Goal: Task Accomplishment & Management: Manage account settings

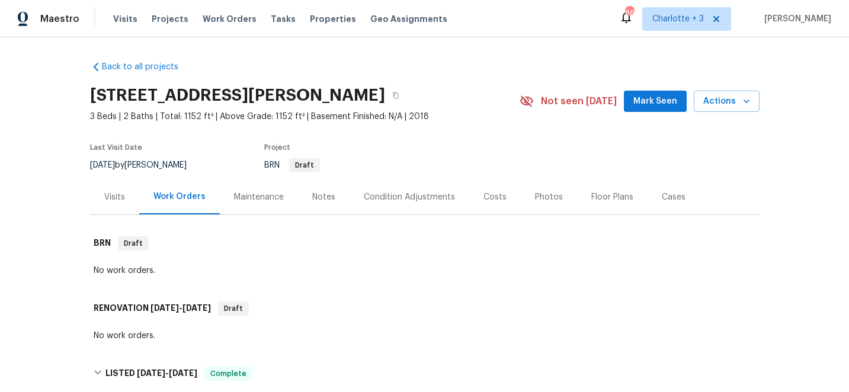
scroll to position [309, 0]
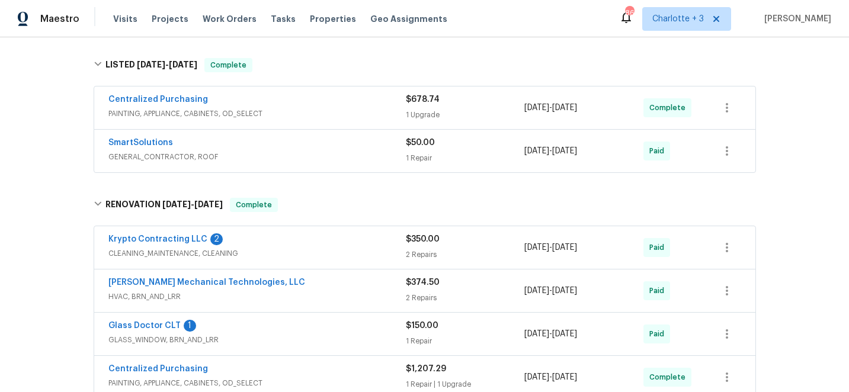
click at [790, 102] on div "Back to all projects 652 Wilson St, Kannapolis, NC 28083 3 Beds | 2 Baths | Tot…" at bounding box center [424, 214] width 849 height 355
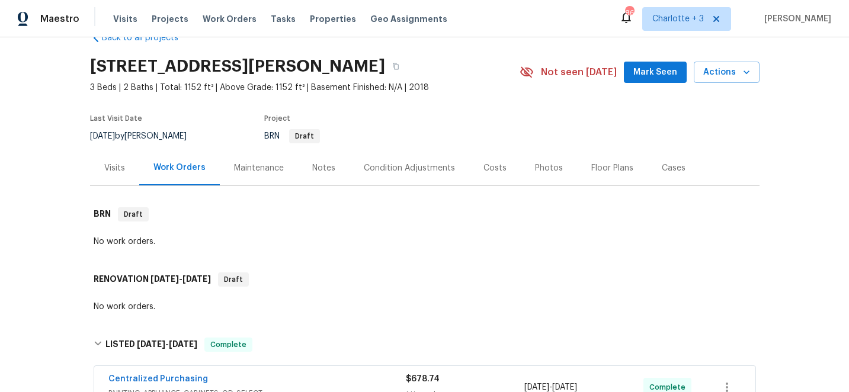
scroll to position [0, 0]
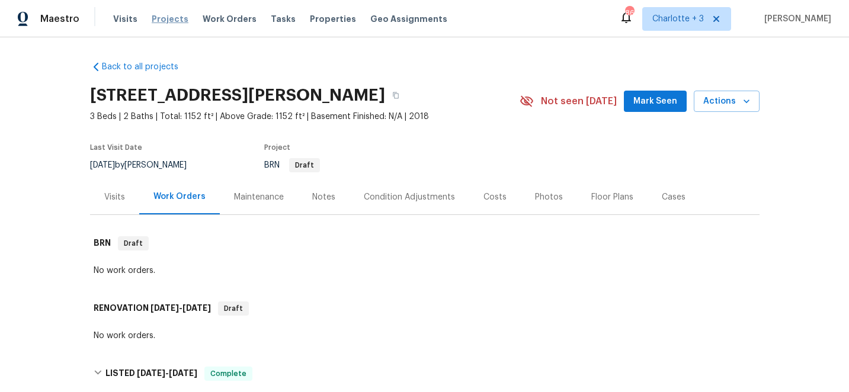
click at [164, 18] on span "Projects" at bounding box center [170, 19] width 37 height 12
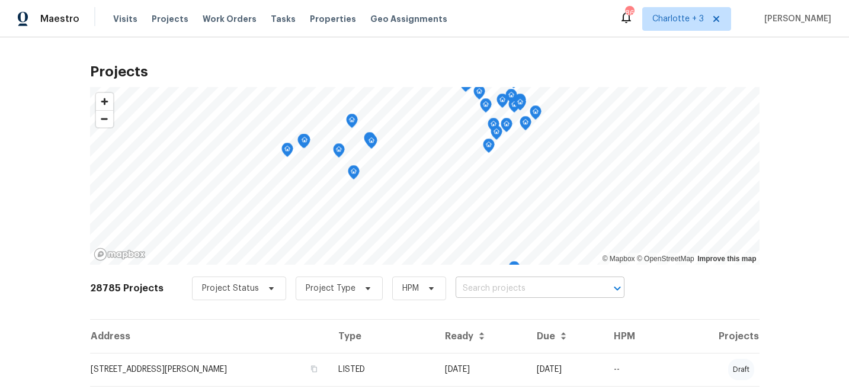
click at [490, 288] on input "text" at bounding box center [524, 289] width 136 height 18
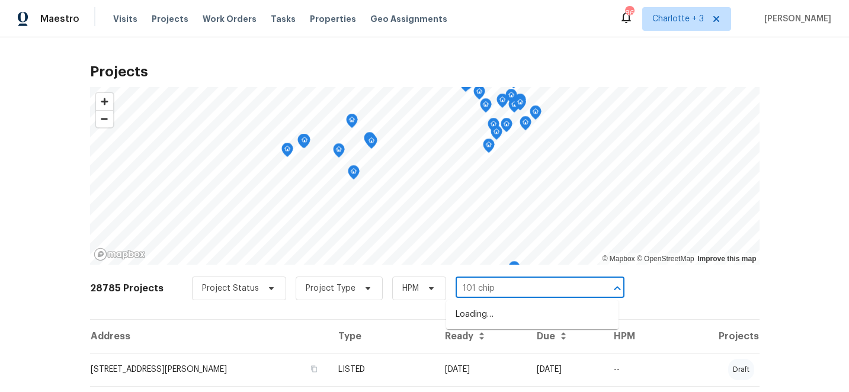
type input "101 chipp"
click at [514, 322] on li "101 Chippewa Trl, China Grove, NC 28023" at bounding box center [532, 315] width 172 height 20
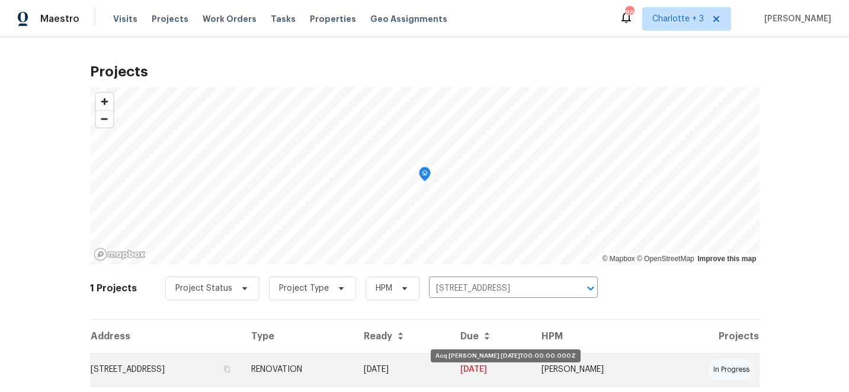
click at [451, 375] on td "08/13/25" at bounding box center [402, 369] width 97 height 33
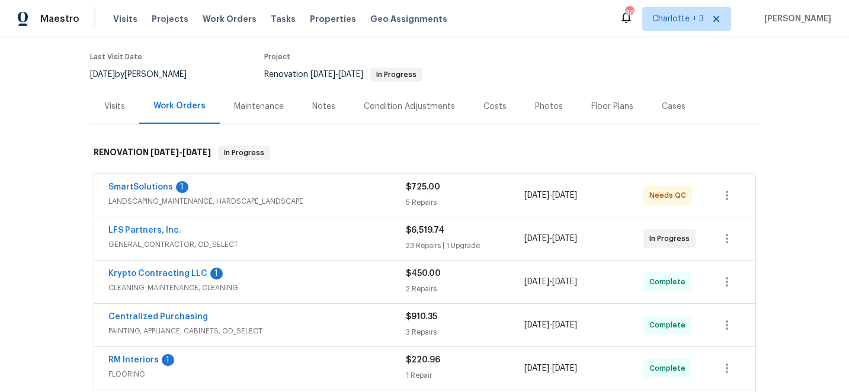
scroll to position [196, 0]
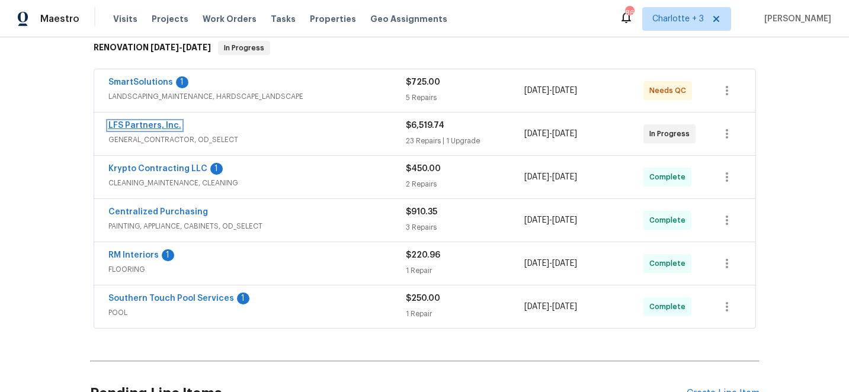
click at [123, 126] on link "LFS Partners, Inc." at bounding box center [144, 125] width 73 height 8
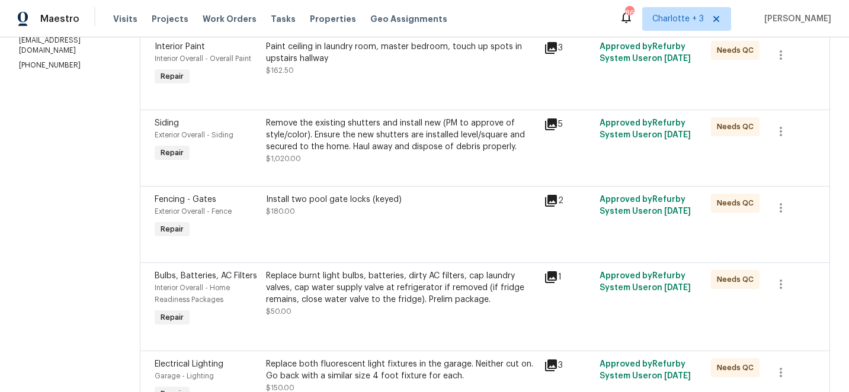
scroll to position [199, 0]
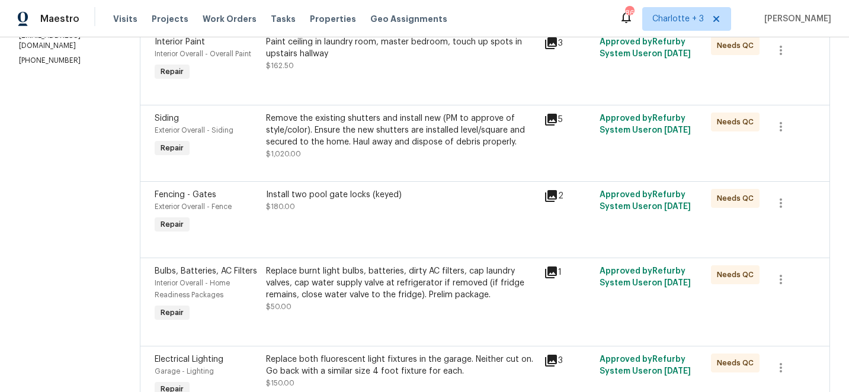
click at [419, 143] on div "Remove the existing shutters and install new (PM to approve of style/color). En…" at bounding box center [401, 131] width 271 height 36
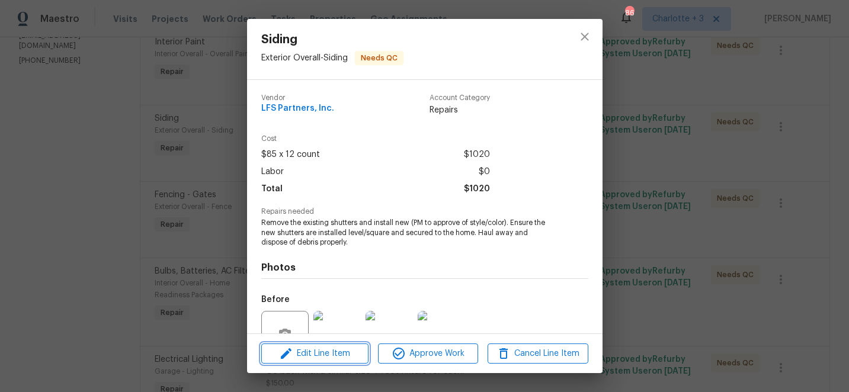
click at [319, 350] on span "Edit Line Item" at bounding box center [315, 354] width 100 height 15
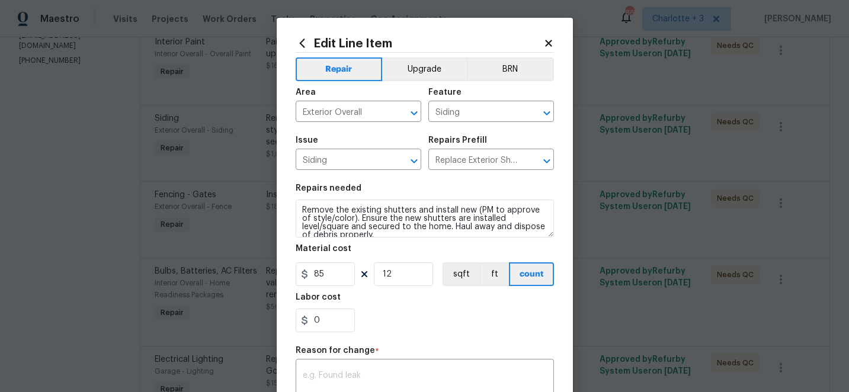
scroll to position [8, 0]
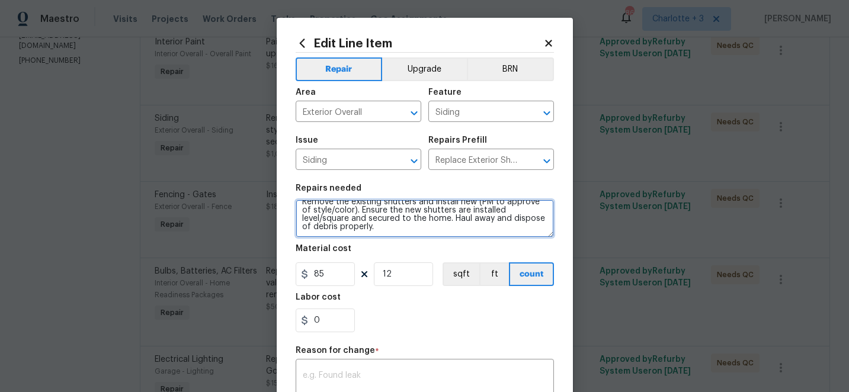
click at [335, 225] on textarea "Remove the existing shutters and install new (PM to approve of style/color). En…" at bounding box center [425, 219] width 258 height 38
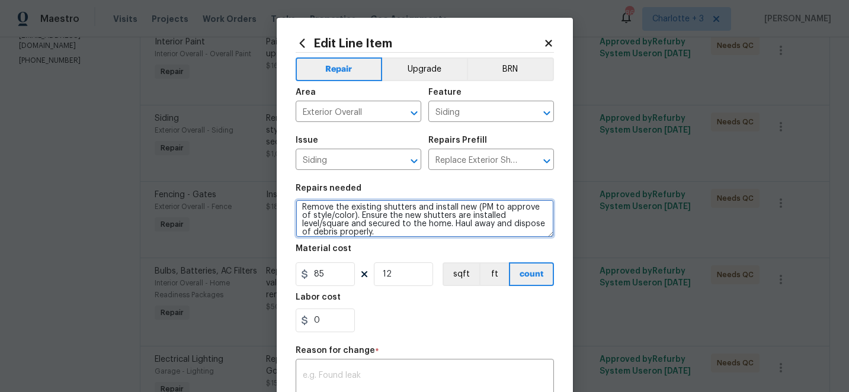
scroll to position [0, 0]
drag, startPoint x: 339, startPoint y: 228, endPoint x: 296, endPoint y: 197, distance: 53.0
click at [296, 197] on figure "Repairs needed Remove the existing shutters and install new (PM to approve of s…" at bounding box center [425, 210] width 258 height 53
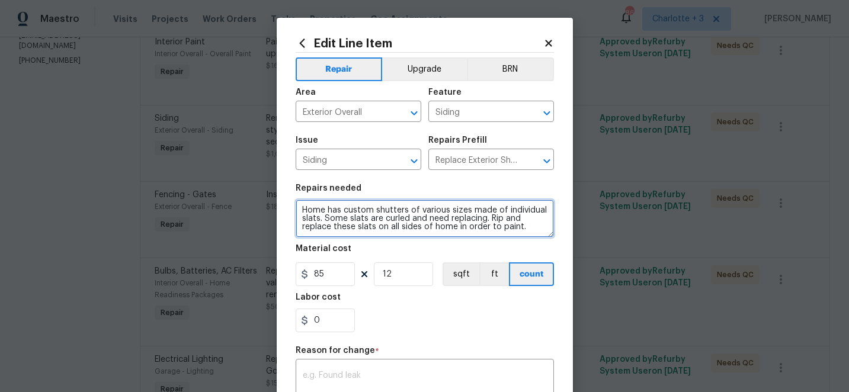
type textarea "Home has custom shutters of various sizes made of individual slats. Some slats …"
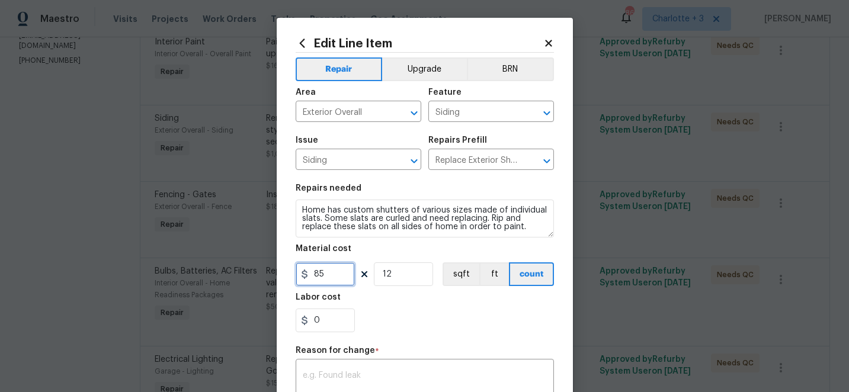
click at [325, 273] on input "85" at bounding box center [325, 274] width 59 height 24
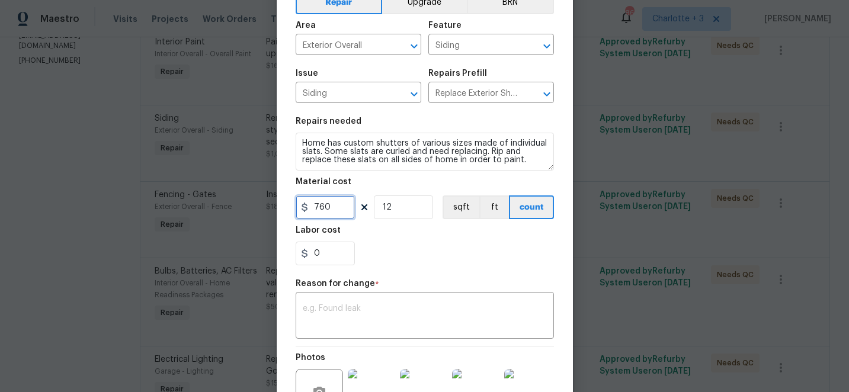
scroll to position [81, 0]
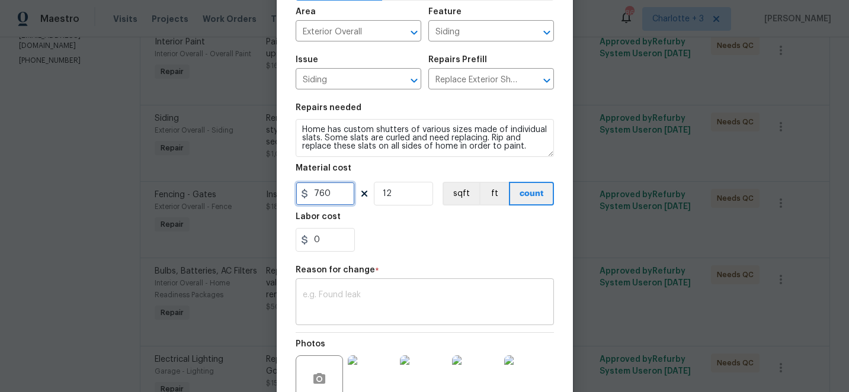
type input "760"
click at [341, 294] on textarea at bounding box center [425, 303] width 244 height 25
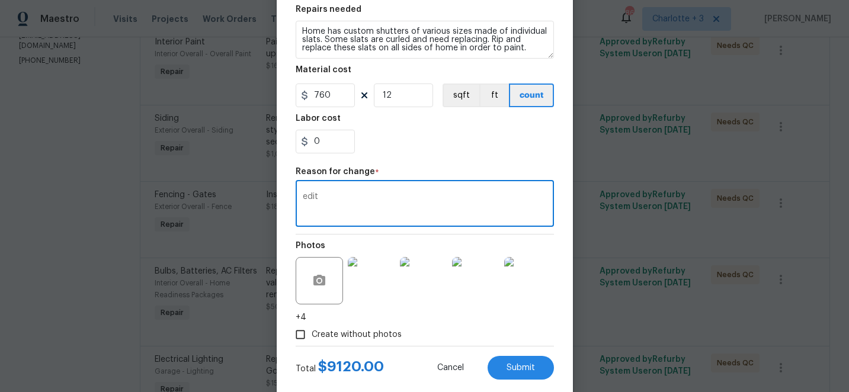
scroll to position [204, 0]
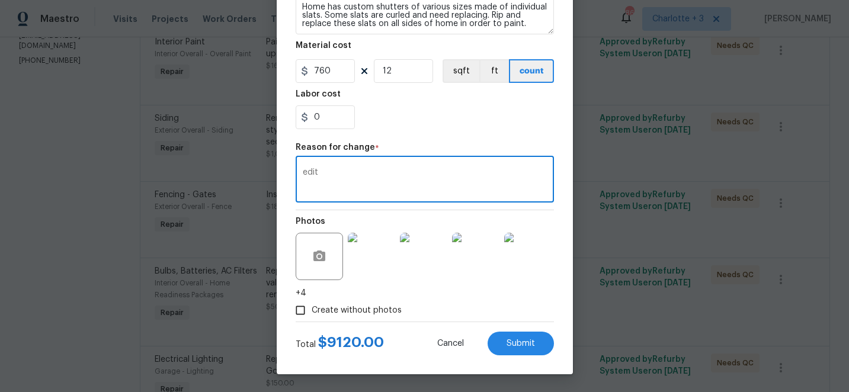
type textarea "edit"
click at [392, 73] on input "12" at bounding box center [403, 71] width 59 height 24
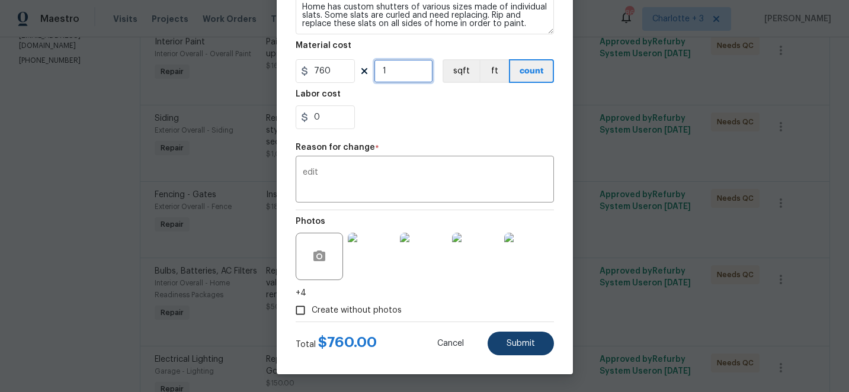
type input "1"
click at [533, 347] on span "Submit" at bounding box center [521, 344] width 28 height 9
type textarea "Remove the existing shutters and install new (PM to approve of style/color). En…"
type input "12"
type input "85"
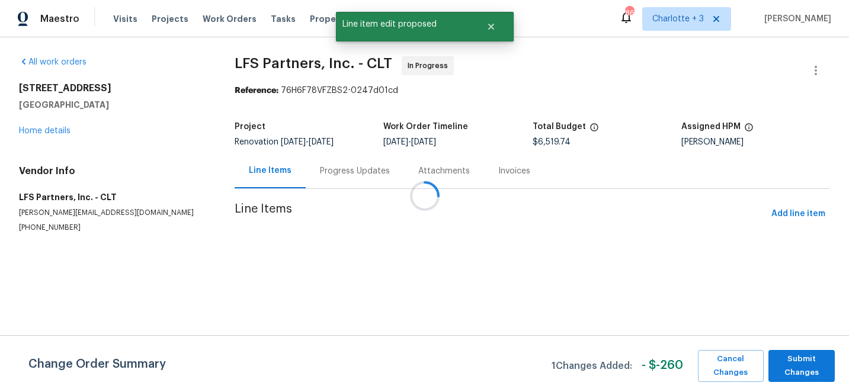
scroll to position [0, 0]
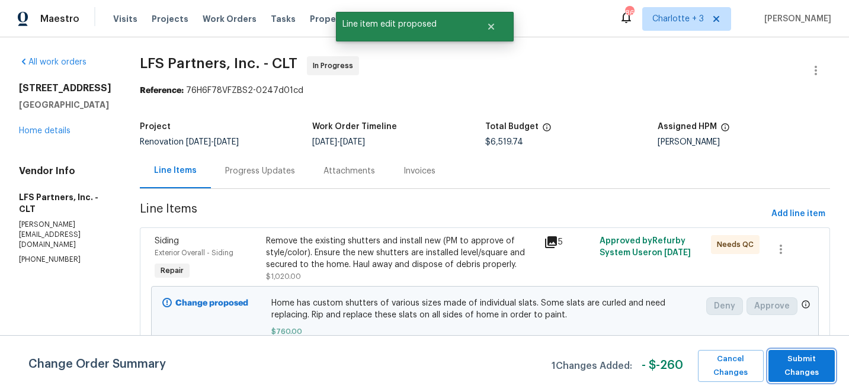
click at [818, 369] on span "Submit Changes" at bounding box center [801, 366] width 55 height 27
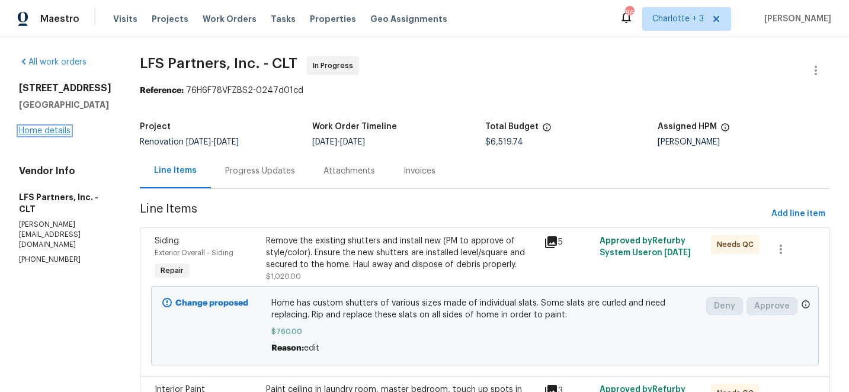
click at [39, 135] on link "Home details" at bounding box center [45, 131] width 52 height 8
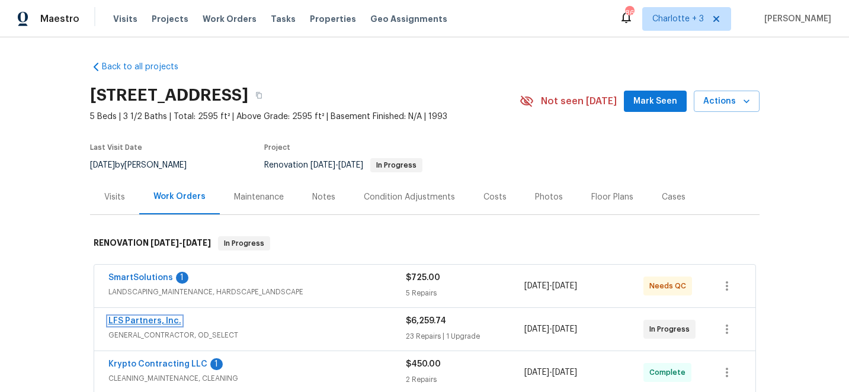
click at [150, 319] on link "LFS Partners, Inc." at bounding box center [144, 321] width 73 height 8
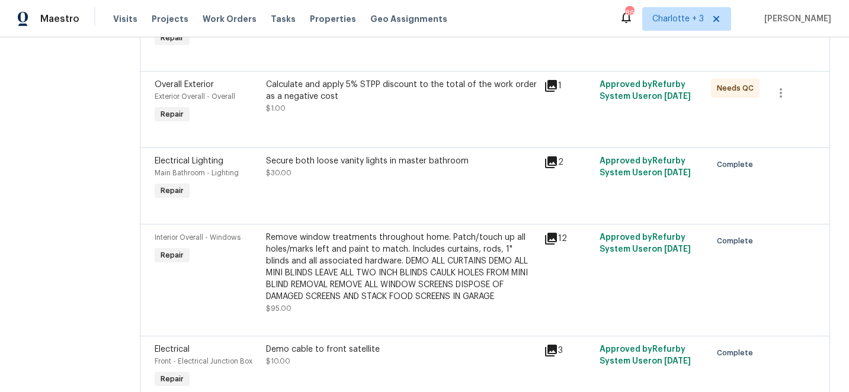
scroll to position [814, 0]
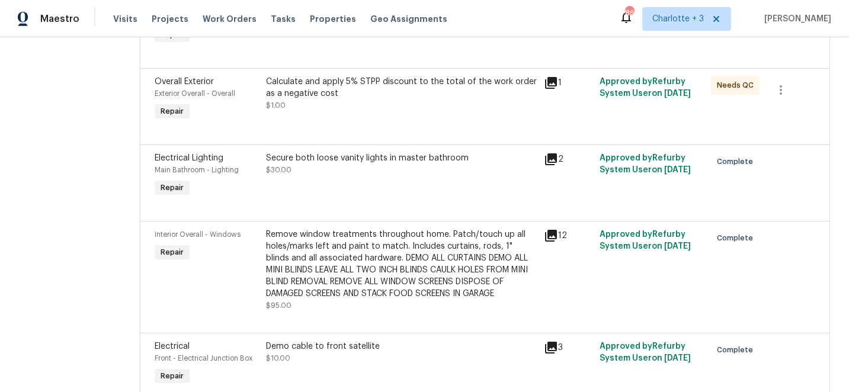
click at [350, 89] on div "Calculate and apply 5% STPP discount to the total of the work order as a negati…" at bounding box center [401, 88] width 271 height 24
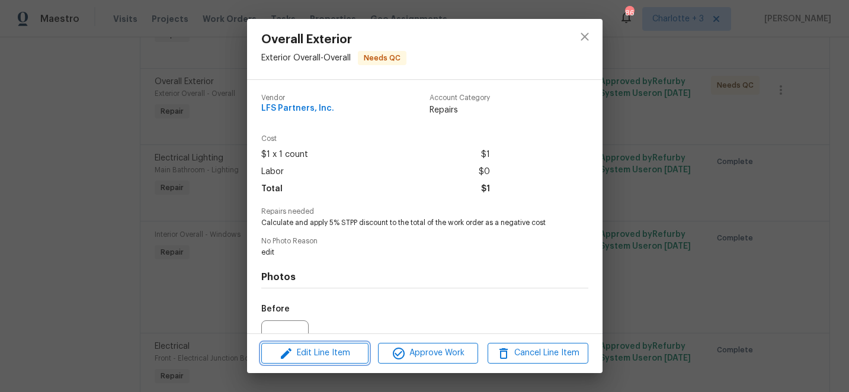
click at [333, 357] on span "Edit Line Item" at bounding box center [315, 353] width 100 height 15
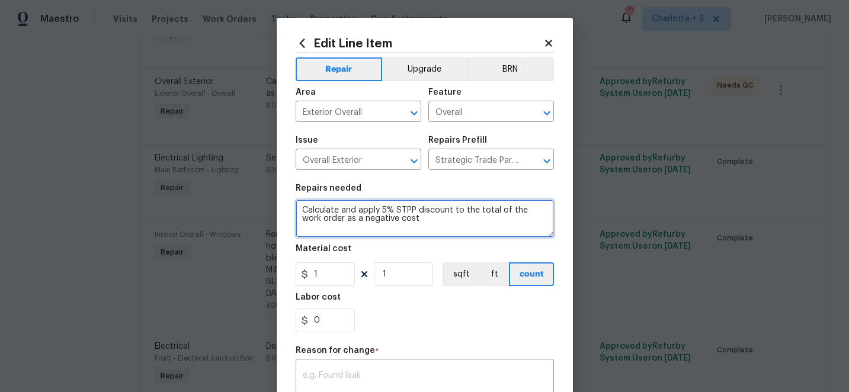
click at [409, 221] on textarea "Calculate and apply 5% STPP discount to the total of the work order as a negati…" at bounding box center [425, 219] width 258 height 38
type textarea "Calculate and apply 5% STPP discount to the total of the work order as a negati…"
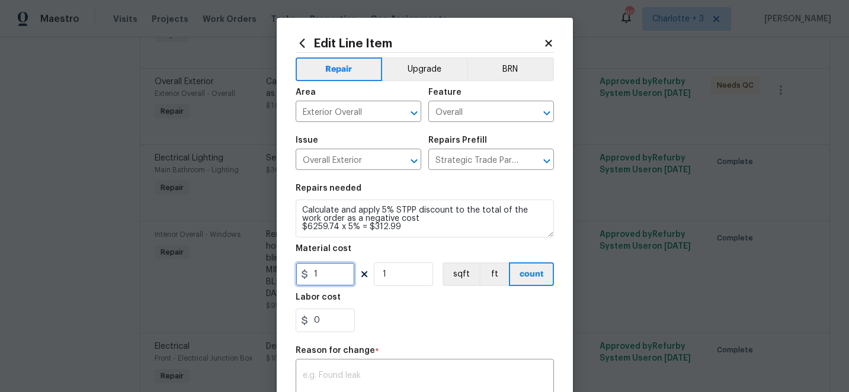
click at [332, 271] on input "1" at bounding box center [325, 274] width 59 height 24
click at [313, 276] on input "312.99" at bounding box center [325, 274] width 59 height 24
type input "-312.99"
click at [426, 321] on div "0" at bounding box center [425, 321] width 258 height 24
click at [363, 374] on textarea at bounding box center [425, 383] width 244 height 25
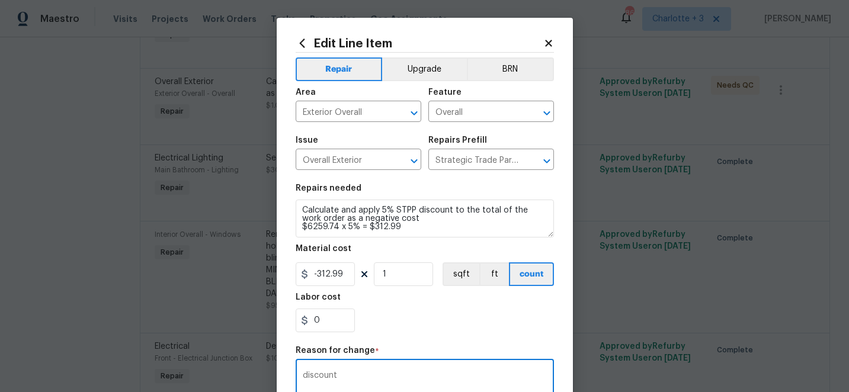
scroll to position [192, 0]
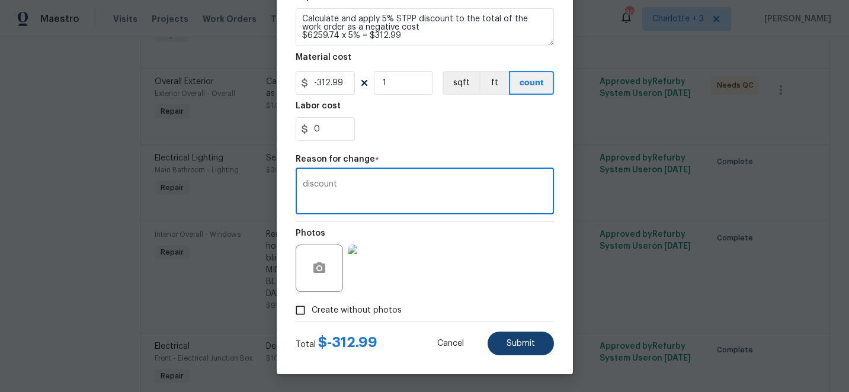
type textarea "discount"
click at [527, 342] on span "Submit" at bounding box center [521, 344] width 28 height 9
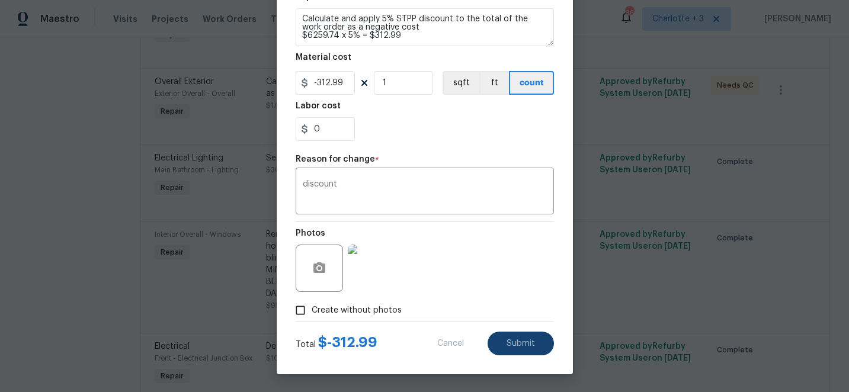
type textarea "Calculate and apply 5% STPP discount to the total of the work order as a negati…"
type input "1"
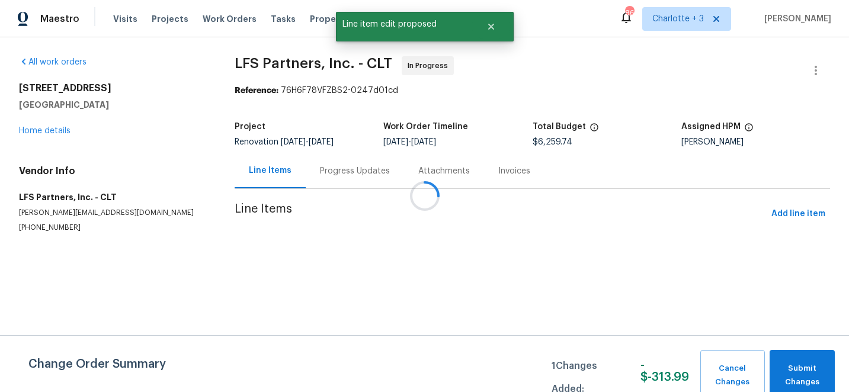
scroll to position [0, 0]
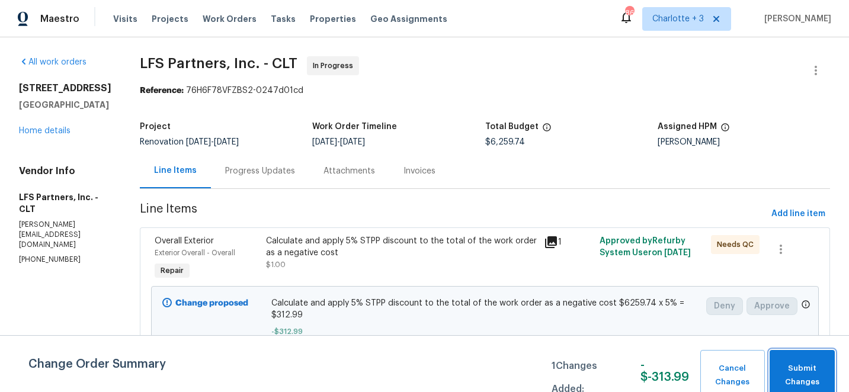
click at [791, 361] on button "Submit Changes" at bounding box center [802, 375] width 65 height 51
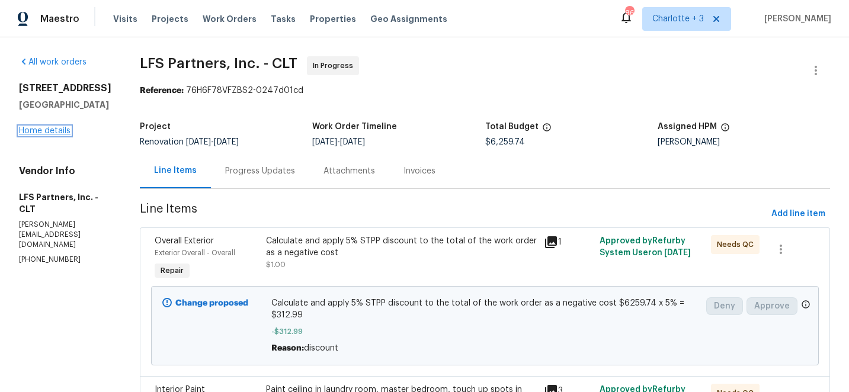
click at [56, 135] on link "Home details" at bounding box center [45, 131] width 52 height 8
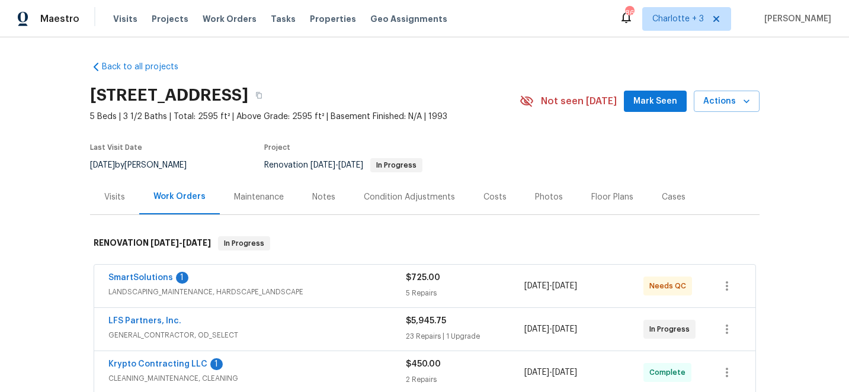
click at [488, 196] on div "Costs" at bounding box center [494, 197] width 23 height 12
